Goal: Task Accomplishment & Management: Manage account settings

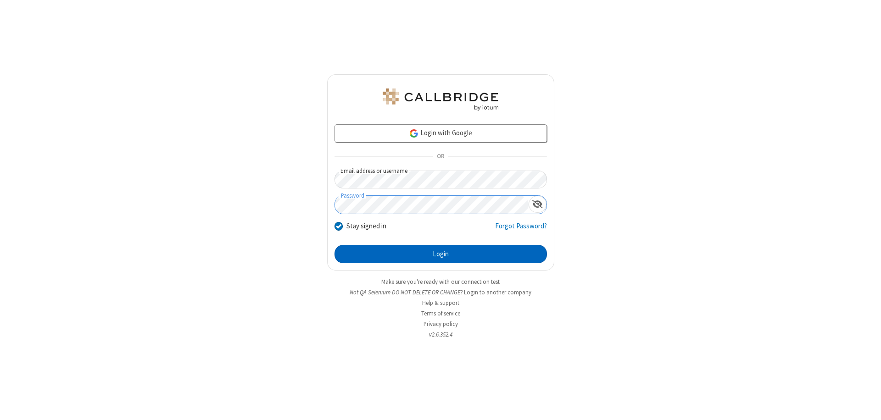
click at [441, 254] on button "Login" at bounding box center [441, 254] width 213 height 18
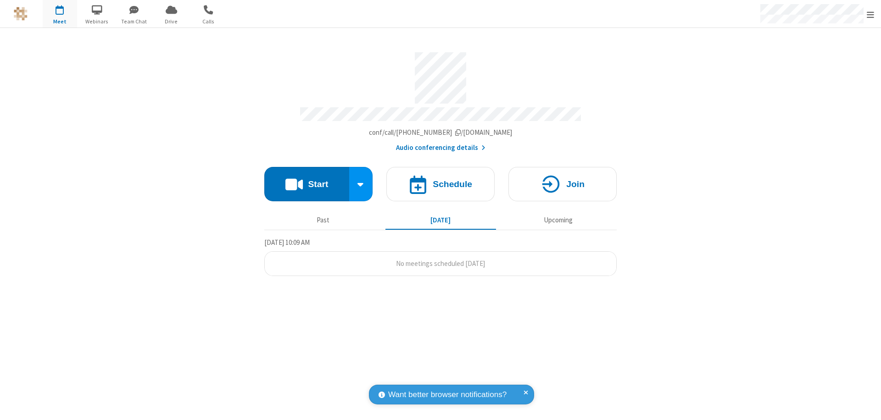
click at [871, 14] on span "Open menu" at bounding box center [870, 14] width 7 height 9
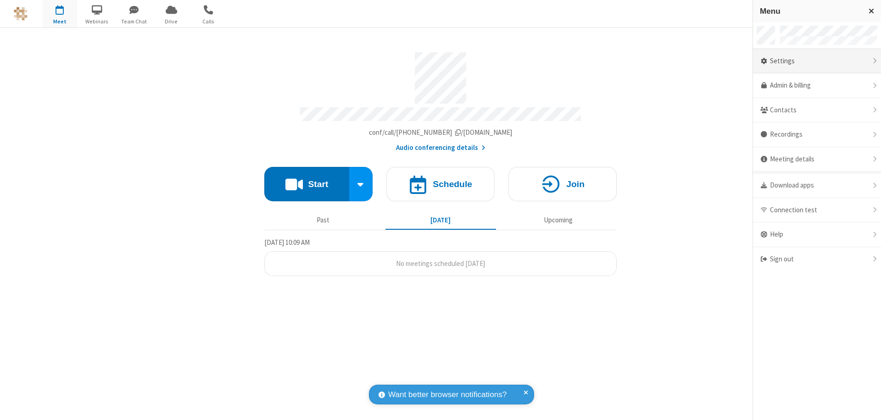
click at [817, 61] on div "Settings" at bounding box center [817, 61] width 128 height 25
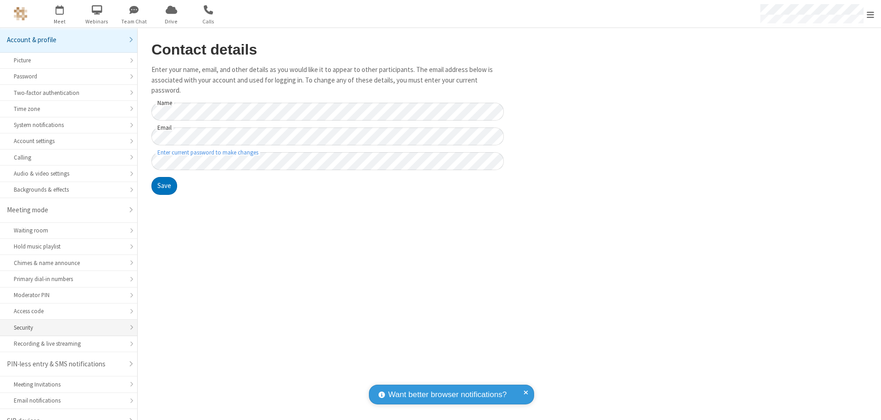
click at [65, 324] on div "Security" at bounding box center [69, 328] width 110 height 9
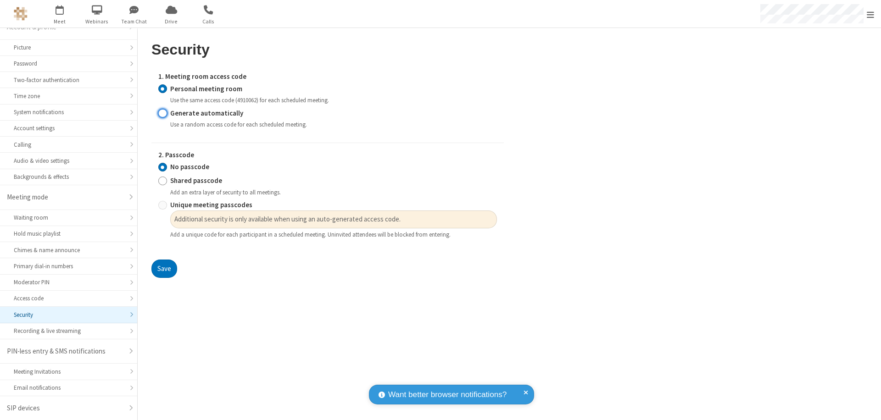
click at [163, 113] on input "Generate automatically" at bounding box center [162, 113] width 9 height 10
radio input "true"
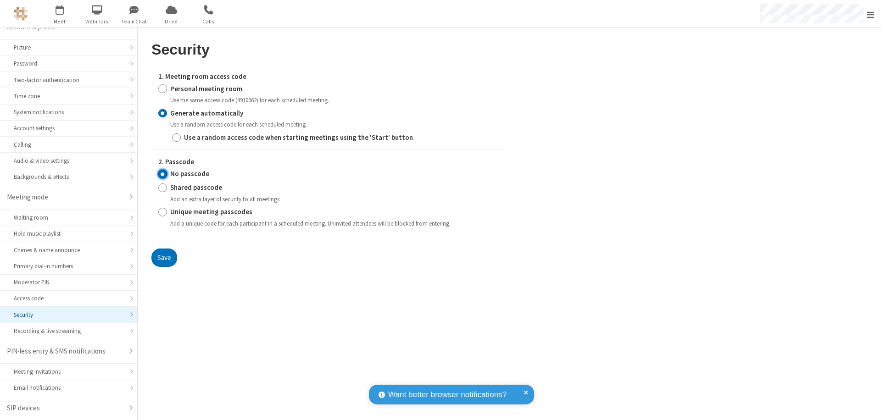
click at [163, 174] on input "No passcode" at bounding box center [162, 174] width 9 height 10
click at [164, 258] on button "Save" at bounding box center [164, 258] width 26 height 18
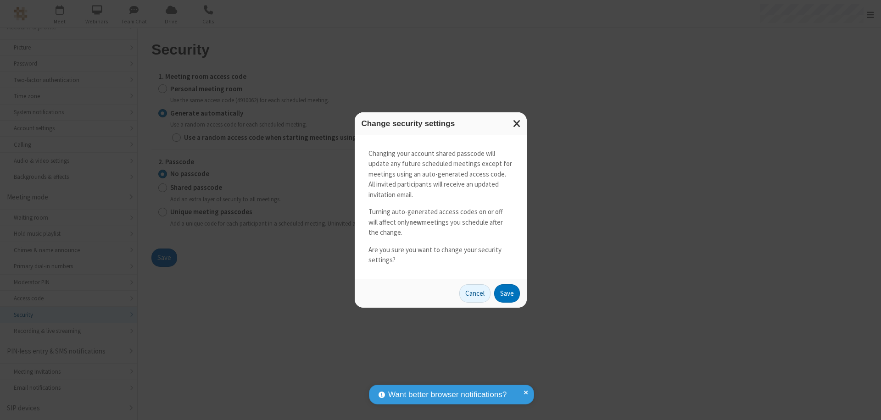
click at [507, 293] on button "Save" at bounding box center [507, 294] width 26 height 18
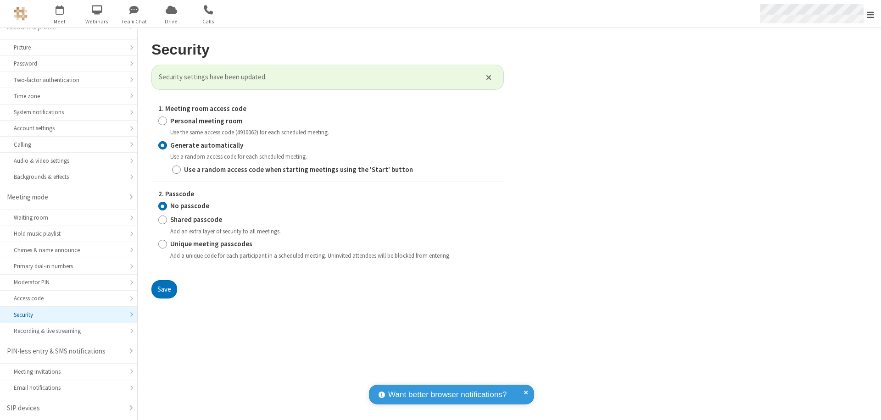
click at [871, 14] on span "Open menu" at bounding box center [870, 14] width 7 height 9
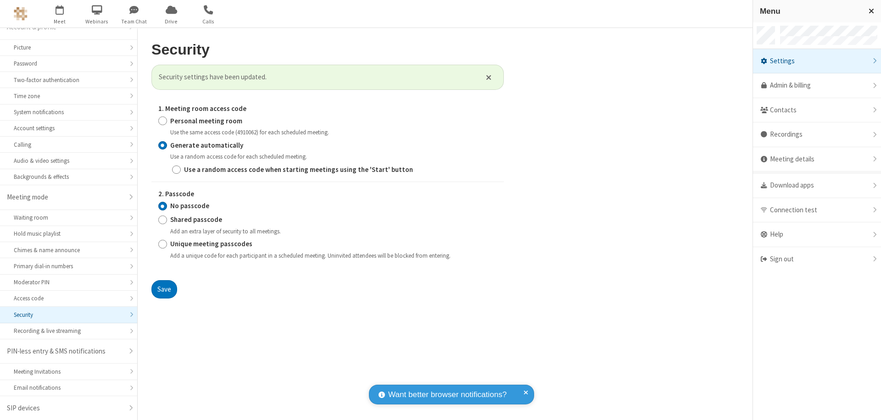
click at [60, 14] on span "button" at bounding box center [60, 10] width 34 height 16
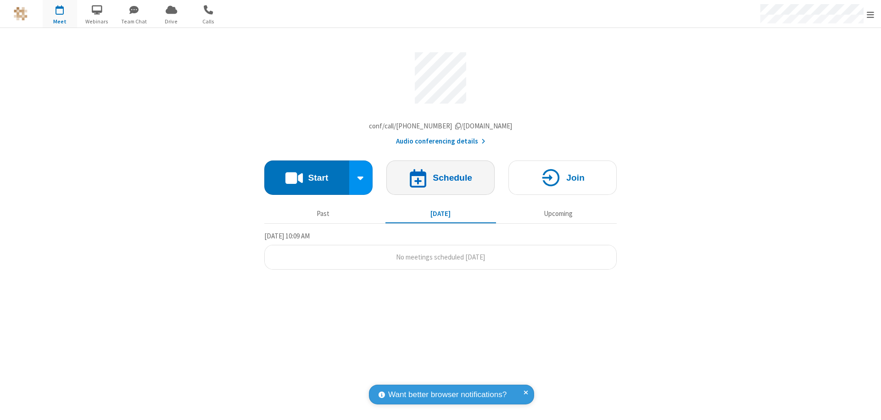
click at [441, 180] on h4 "Schedule" at bounding box center [452, 178] width 39 height 9
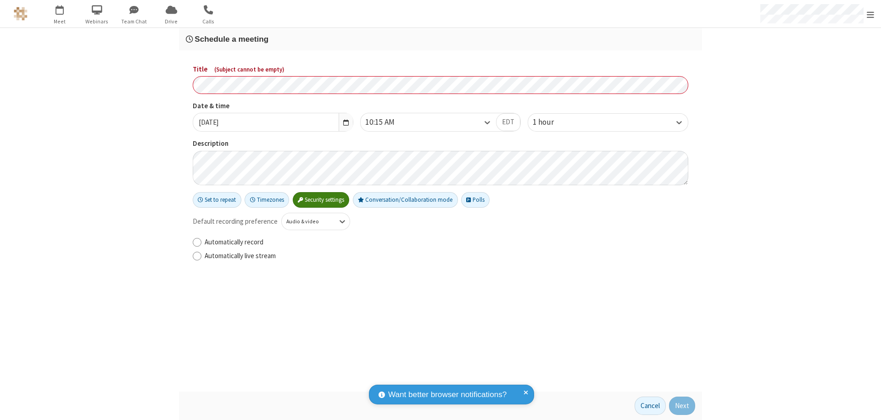
click at [441, 39] on h3 "Schedule a meeting" at bounding box center [441, 39] width 510 height 9
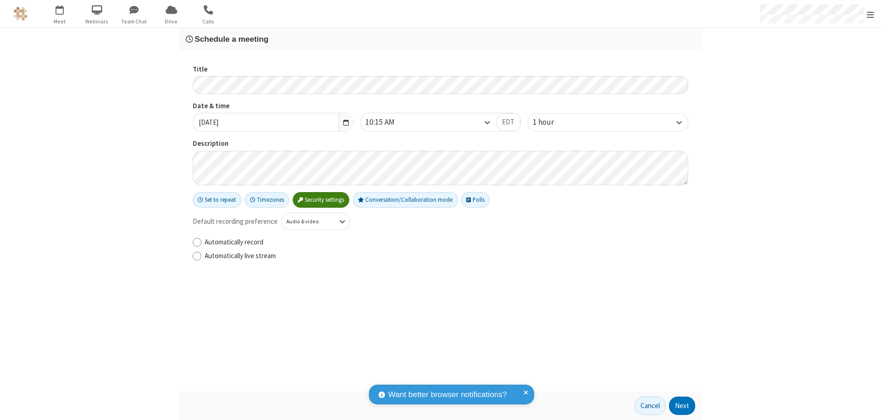
click at [683, 406] on button "Next" at bounding box center [682, 406] width 26 height 18
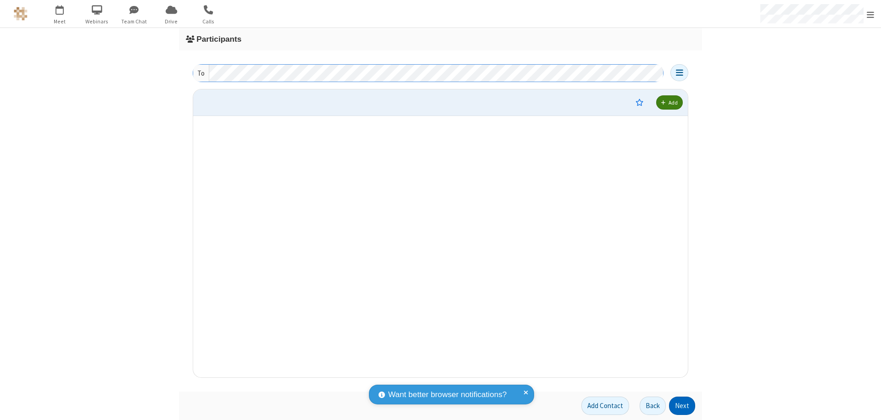
click at [683, 406] on button "Next" at bounding box center [682, 406] width 26 height 18
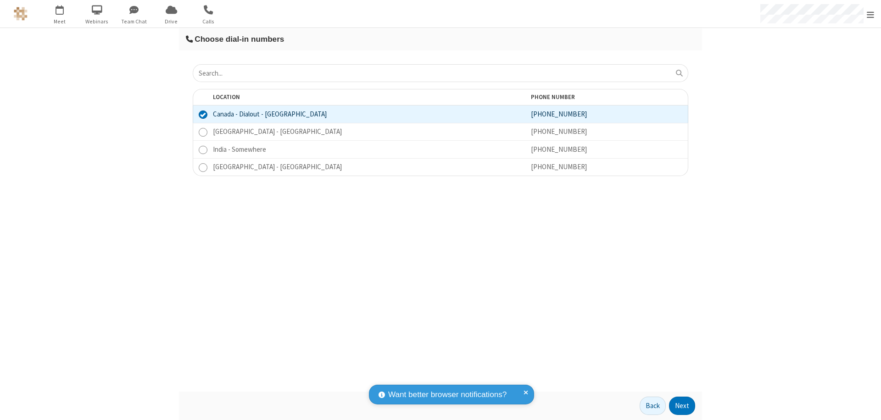
click at [683, 406] on button "Next" at bounding box center [682, 406] width 26 height 18
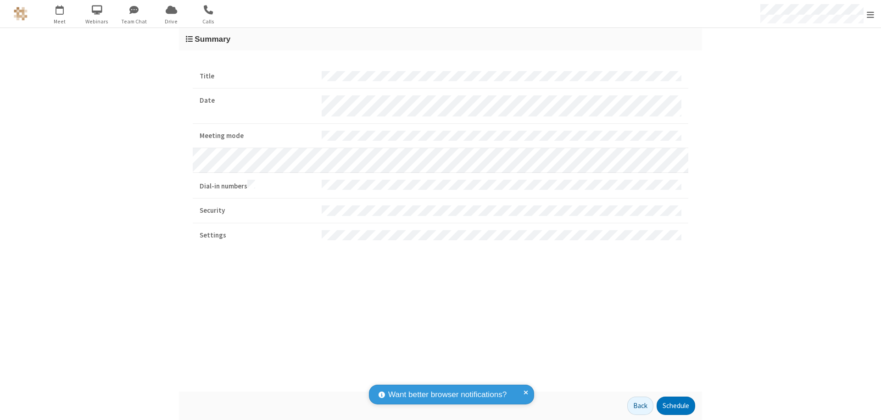
click at [676, 406] on button "Schedule" at bounding box center [676, 406] width 39 height 18
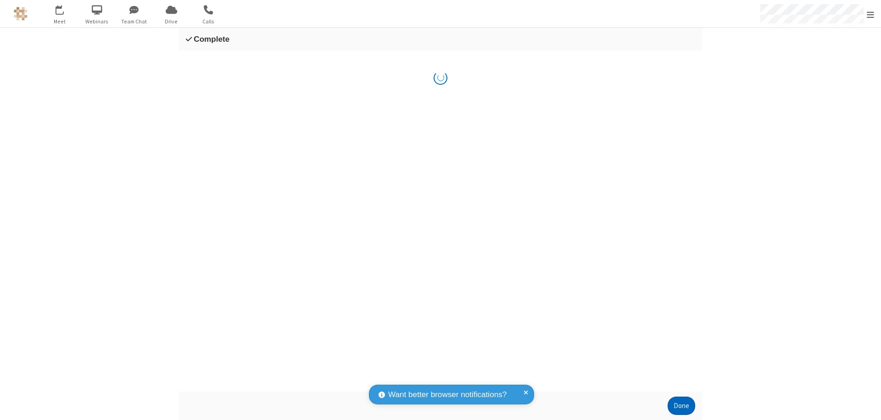
click at [682, 406] on button "Done" at bounding box center [682, 406] width 28 height 18
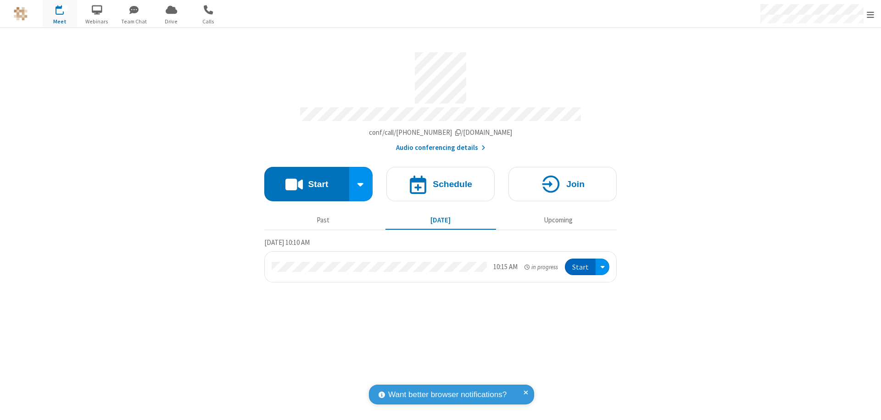
click at [581, 263] on button "Start" at bounding box center [580, 267] width 31 height 17
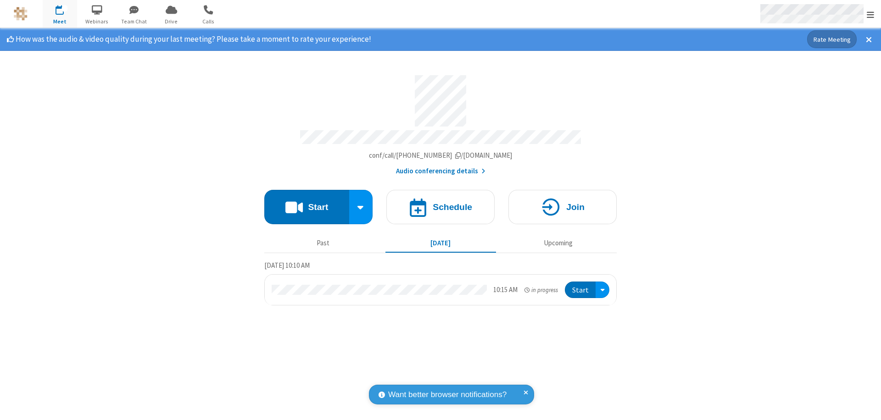
click at [871, 14] on span "Open menu" at bounding box center [870, 14] width 7 height 9
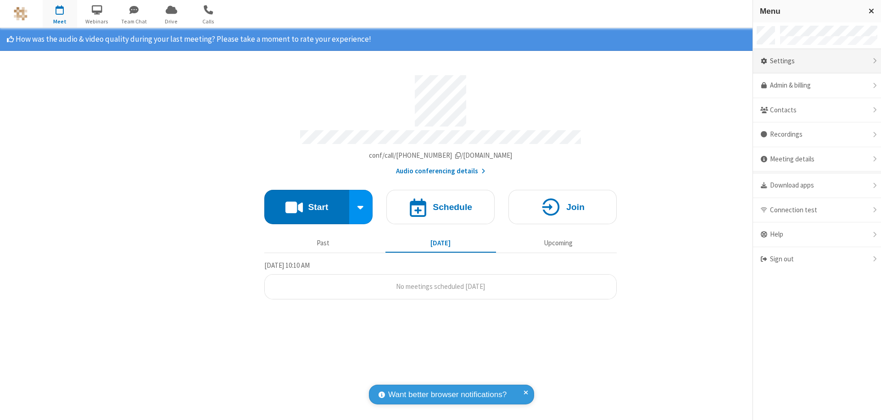
click at [817, 61] on div "Settings" at bounding box center [817, 61] width 128 height 25
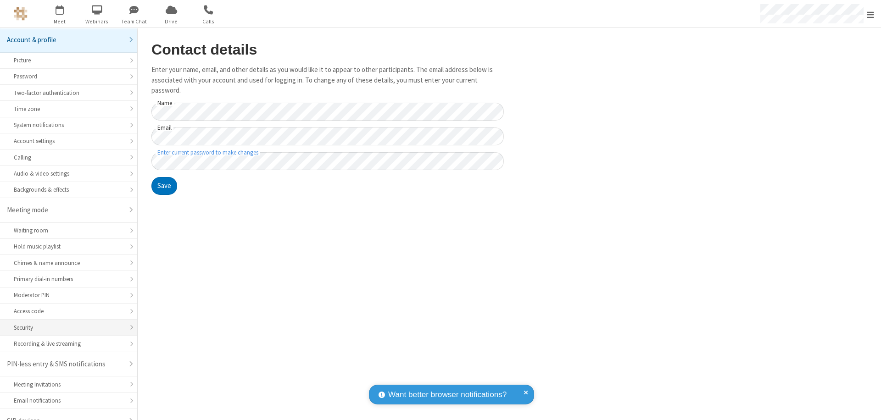
click at [65, 324] on div "Security" at bounding box center [69, 328] width 110 height 9
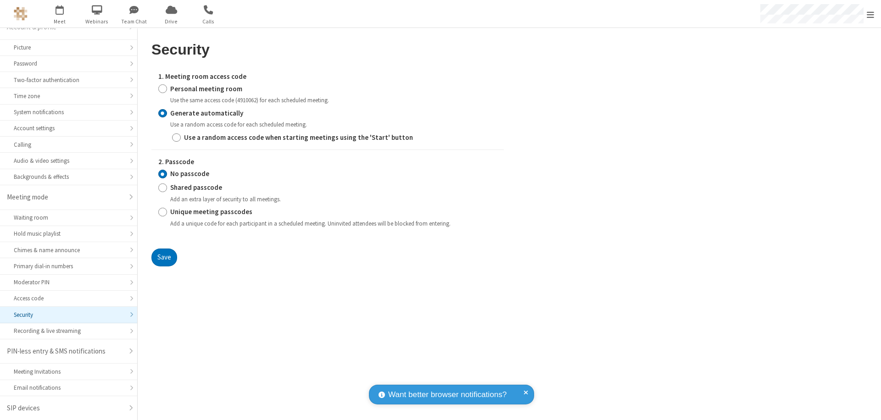
click at [163, 89] on input "Personal meeting room" at bounding box center [162, 89] width 9 height 10
radio input "true"
click at [163, 169] on input "No passcode" at bounding box center [162, 174] width 9 height 10
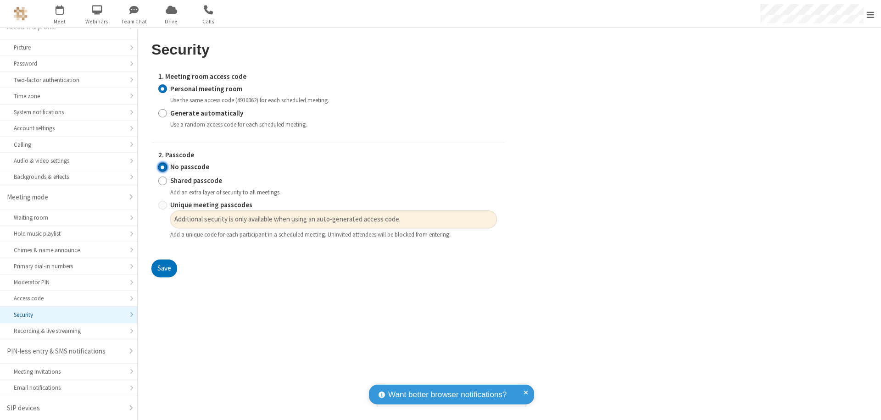
click at [164, 269] on button "Save" at bounding box center [164, 269] width 26 height 18
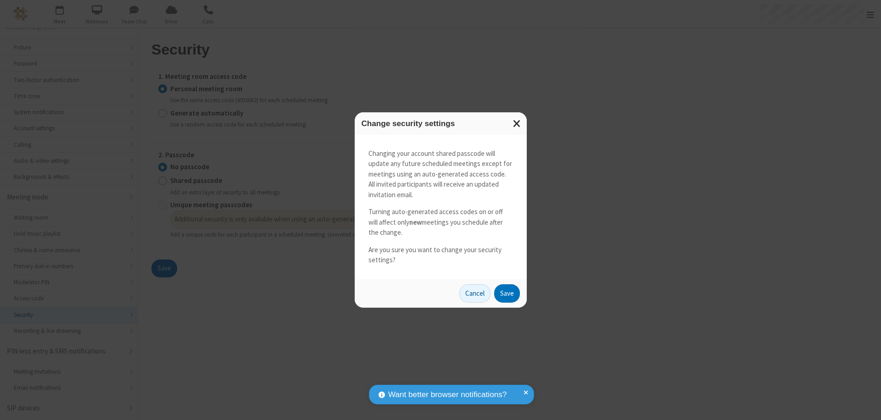
click at [507, 293] on button "Save" at bounding box center [507, 294] width 26 height 18
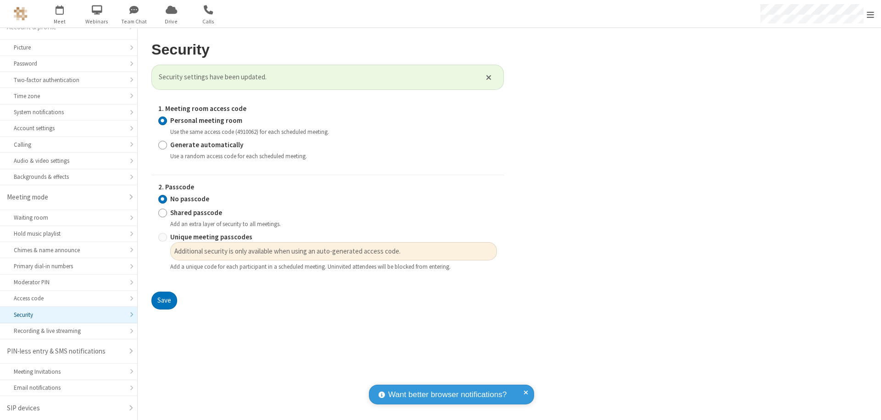
click at [871, 14] on span "Open menu" at bounding box center [870, 14] width 7 height 9
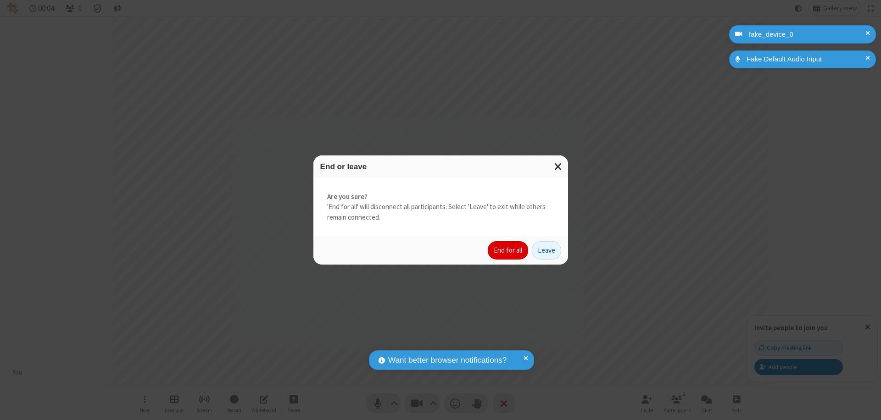
click at [509, 251] on button "End for all" at bounding box center [508, 250] width 40 height 18
